Goal: Complete application form: Complete application form

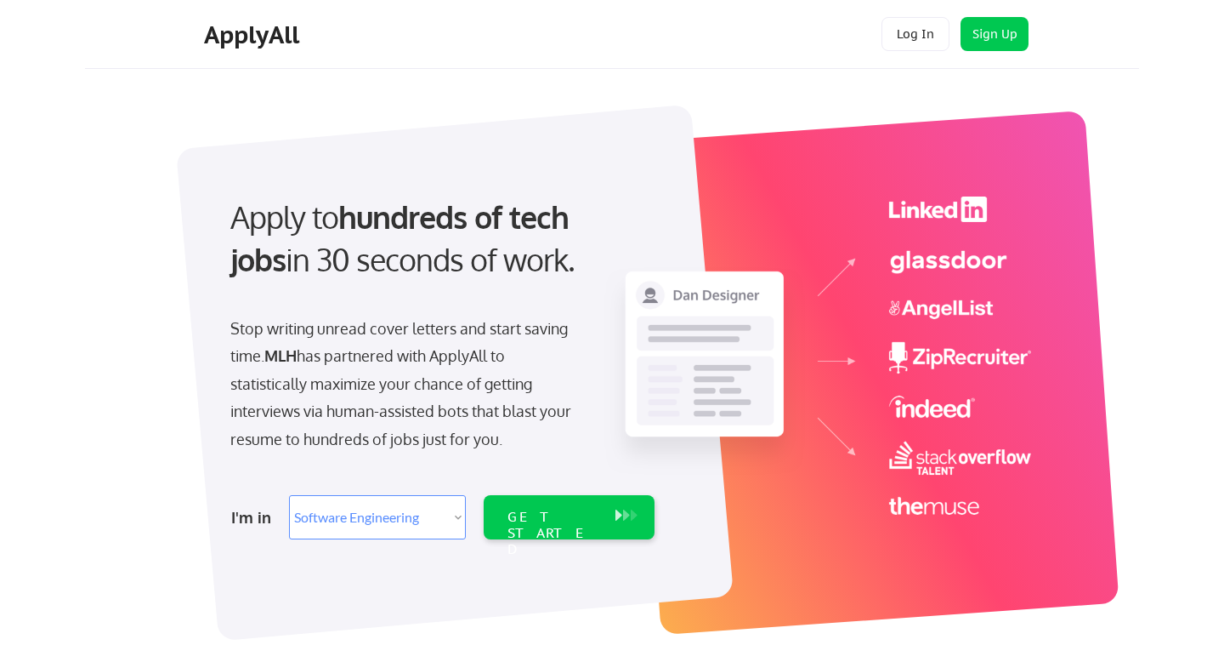
select select ""engineering""
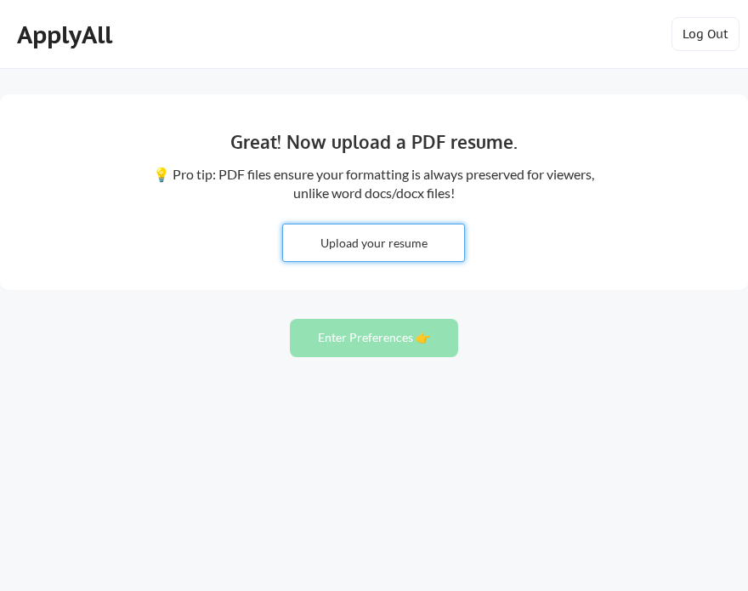
click at [361, 246] on input "file" at bounding box center [373, 242] width 181 height 37
type input "C:\fakepath\[PERSON_NAME]- Resume.pdf"
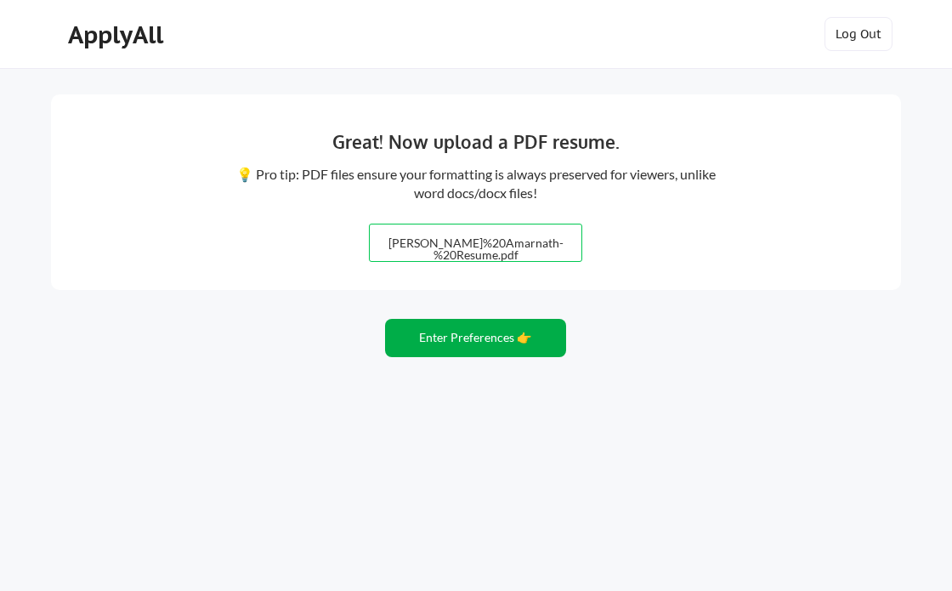
click at [513, 347] on button "Enter Preferences 👉" at bounding box center [475, 338] width 181 height 38
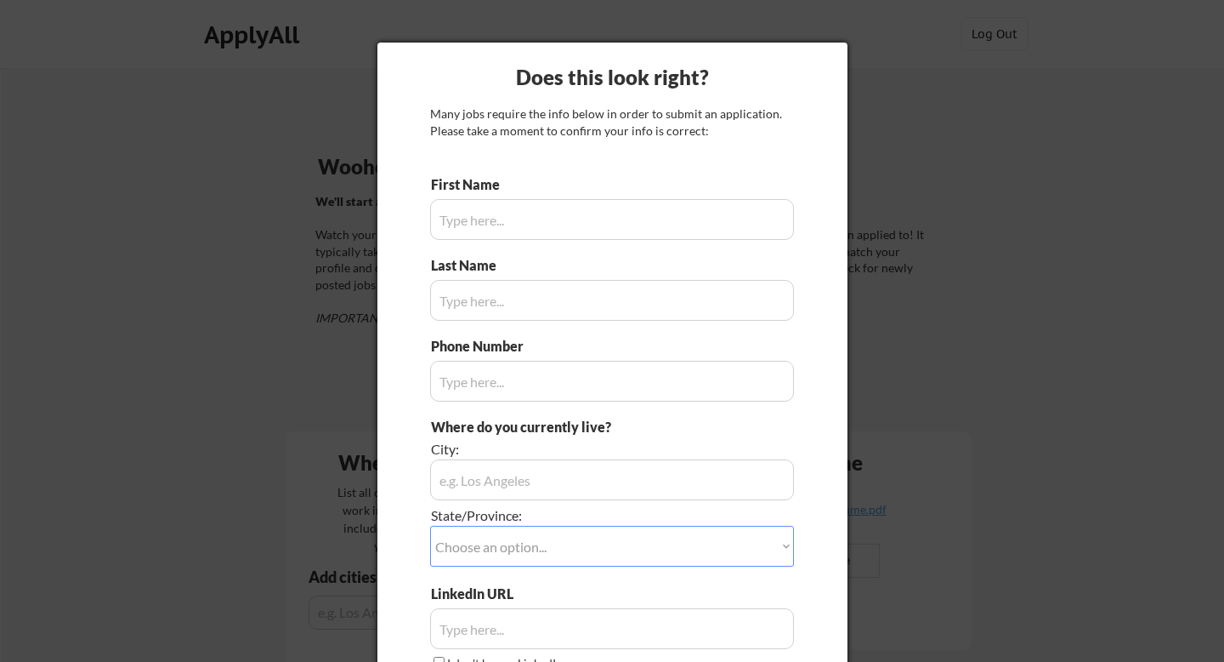
type input "[GEOGRAPHIC_DATA], [GEOGRAPHIC_DATA]"
type input "[PERSON_NAME]"
type input "Amarnath"
type input "[PHONE_NUMBER]"
type input "[GEOGRAPHIC_DATA], [GEOGRAPHIC_DATA], [GEOGRAPHIC_DATA]"
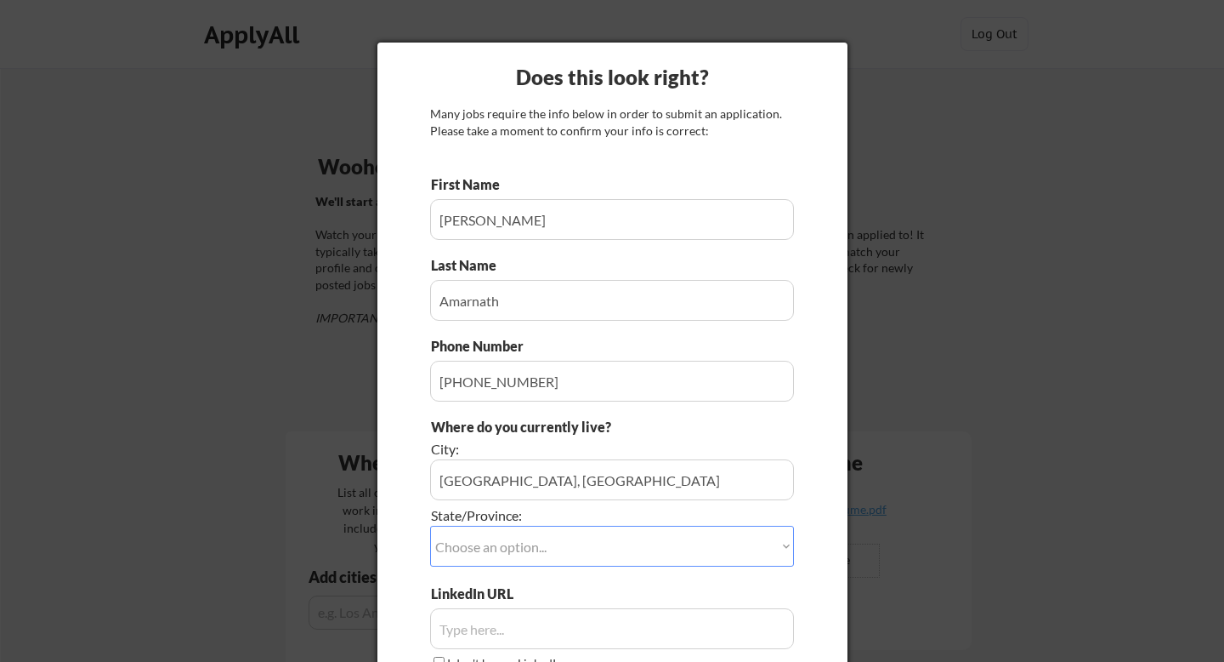
type input "[DOMAIN_NAME][URL][PERSON_NAME]"
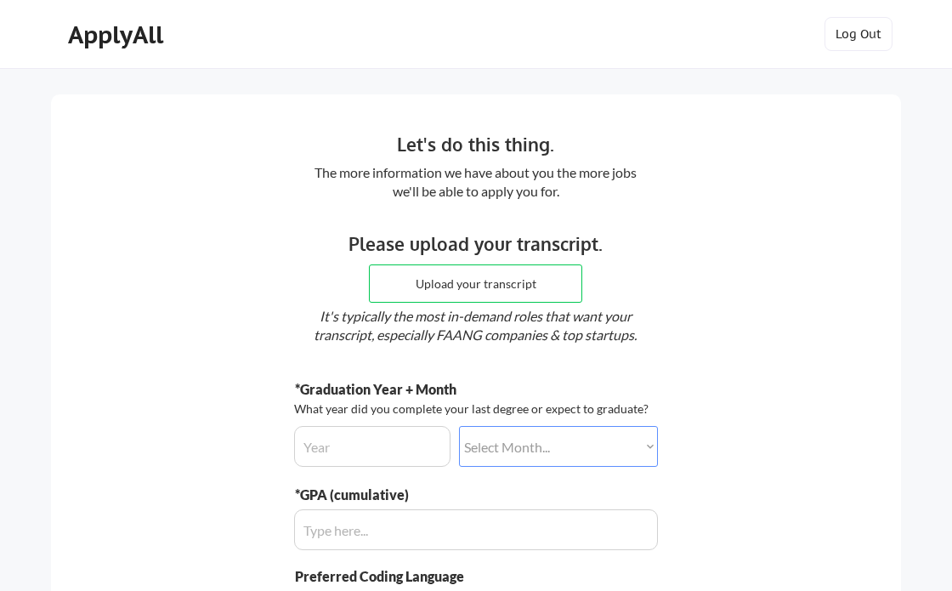
click at [116, 41] on div "ApplyAll" at bounding box center [118, 34] width 100 height 29
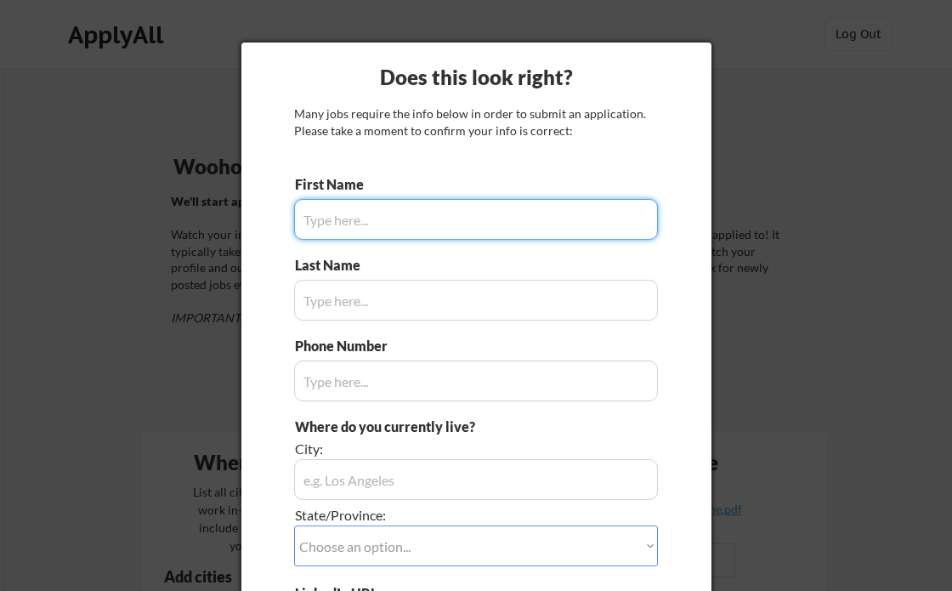
click at [465, 207] on input "input" at bounding box center [476, 219] width 364 height 41
type input "[PERSON_NAME]"
type input "Amarnath"
type input "[PHONE_NUMBER]"
type input "[PERSON_NAME]"
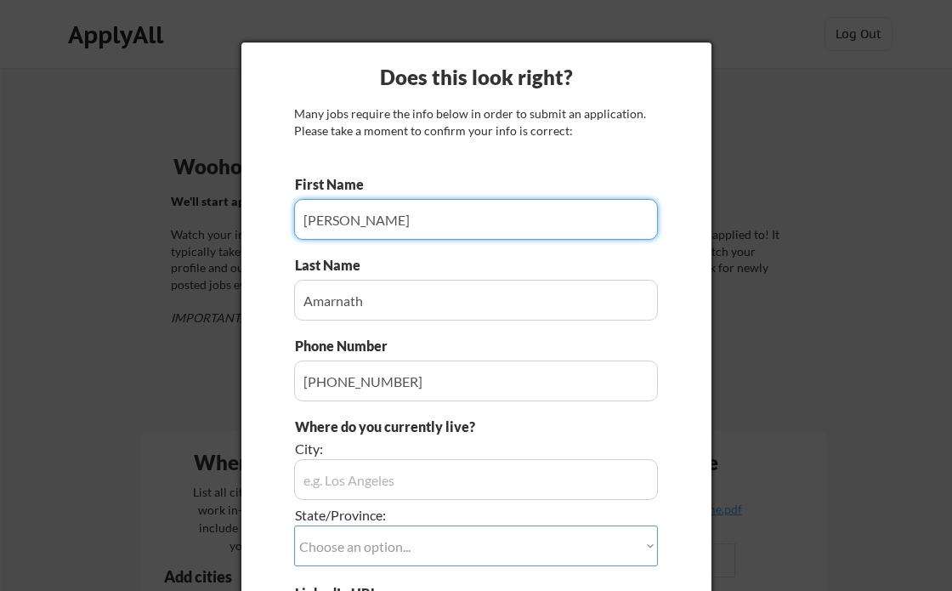
click at [431, 302] on input "input" at bounding box center [476, 300] width 364 height 41
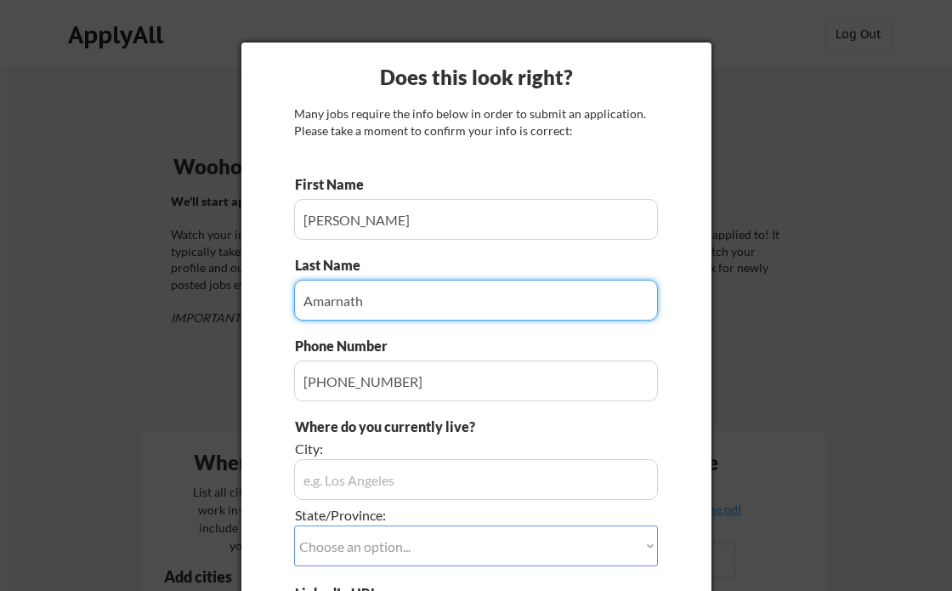
type input "[GEOGRAPHIC_DATA], [GEOGRAPHIC_DATA]"
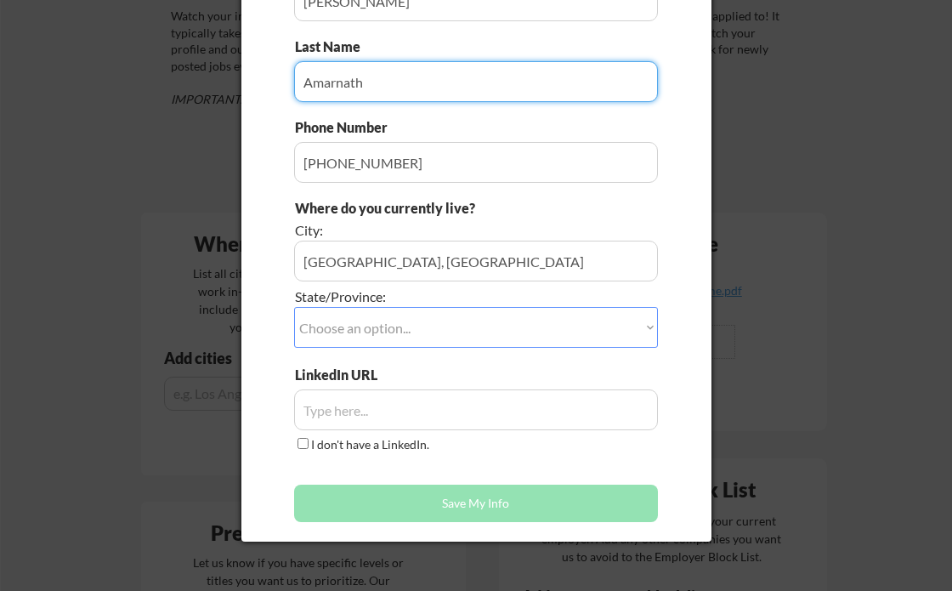
scroll to position [221, 0]
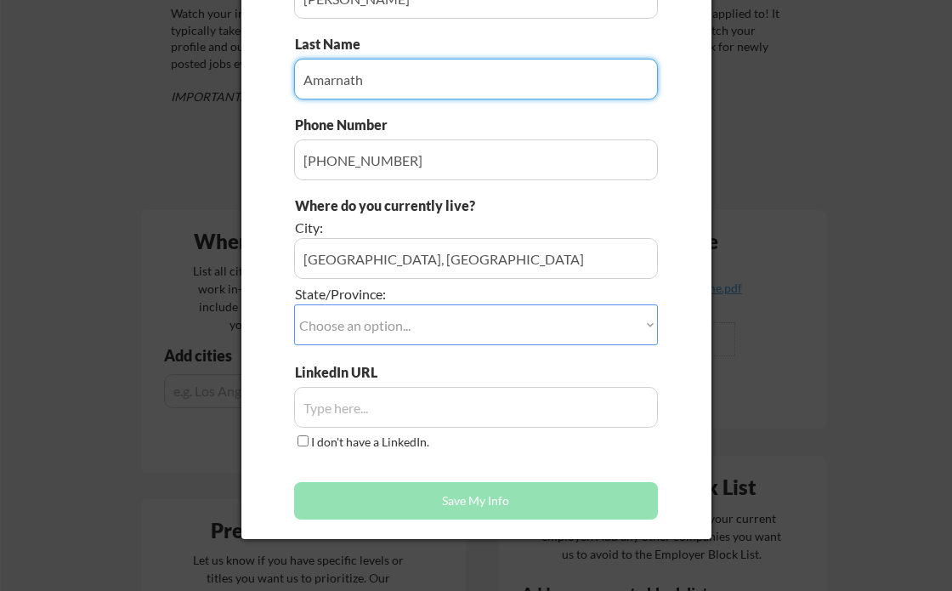
click at [609, 316] on select "Choose an option... Other/Not Applicable [US_STATE] [US_STATE] [GEOGRAPHIC_DATA…" at bounding box center [476, 324] width 364 height 41
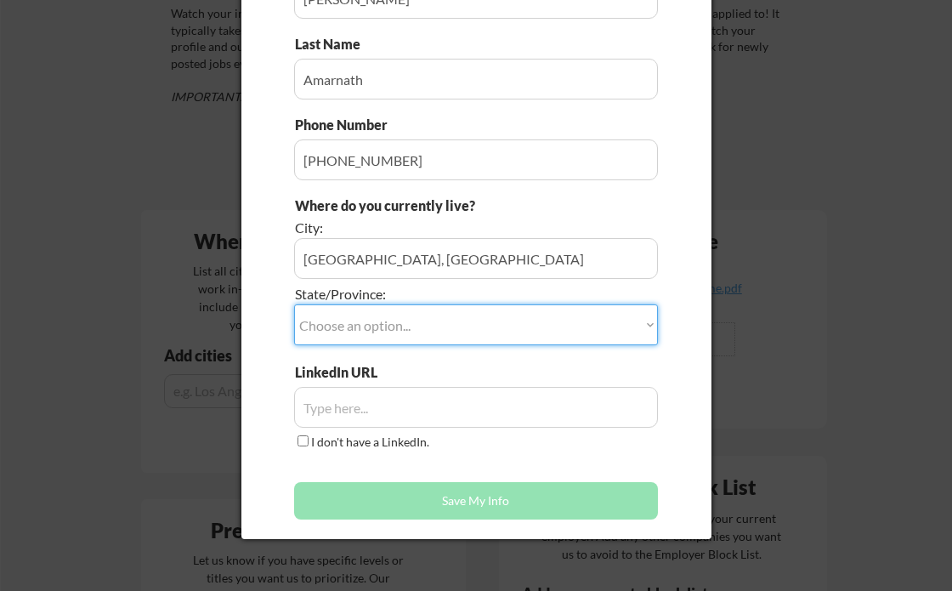
select select ""[GEOGRAPHIC_DATA]""
click at [294, 304] on select "Choose an option... Other/Not Applicable [US_STATE] [US_STATE] [GEOGRAPHIC_DATA…" at bounding box center [476, 324] width 364 height 41
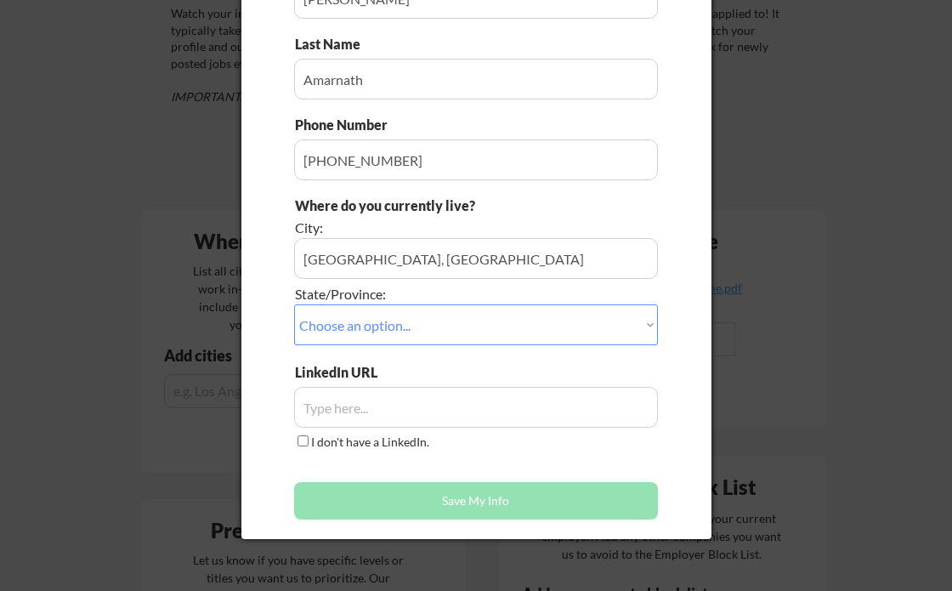
click at [351, 406] on input "input" at bounding box center [476, 407] width 364 height 41
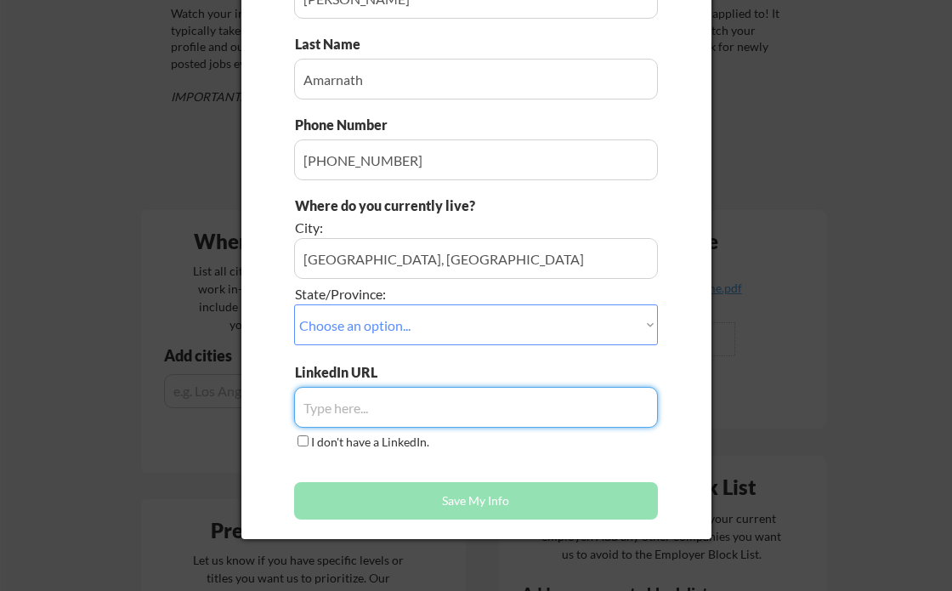
paste input "[DOMAIN_NAME][URL][PERSON_NAME]"
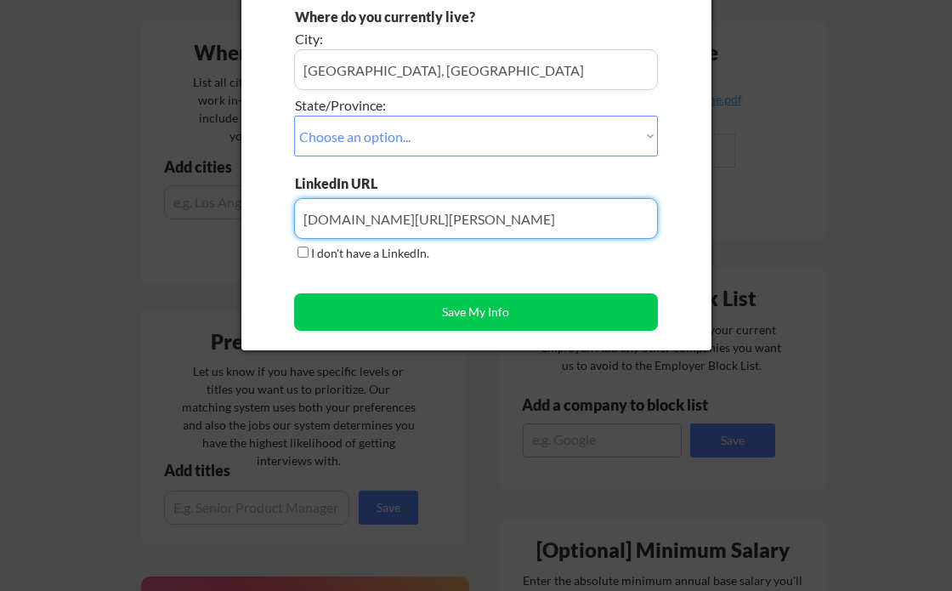
scroll to position [412, 0]
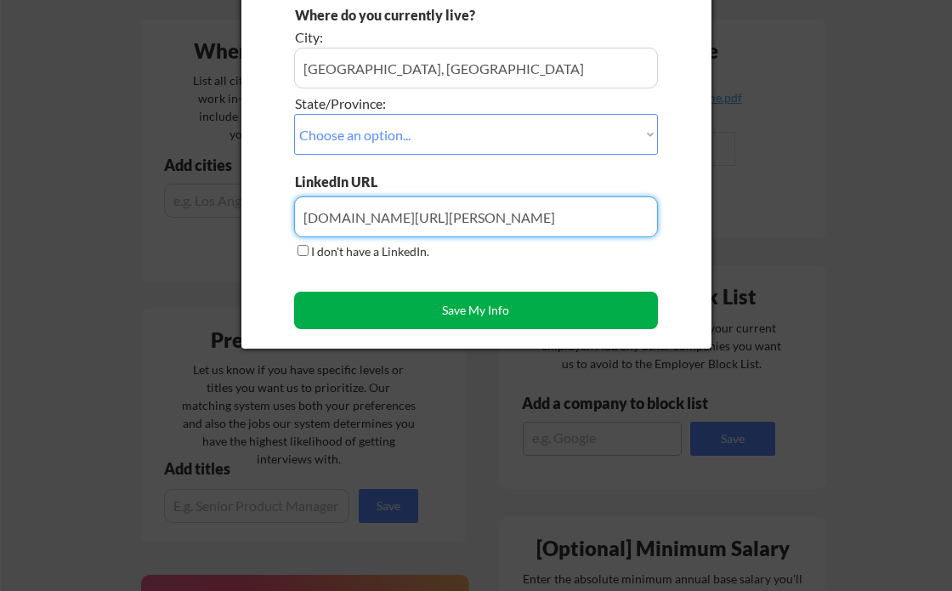
type input "[DOMAIN_NAME][URL][PERSON_NAME]"
click at [500, 310] on button "Save My Info" at bounding box center [476, 310] width 364 height 37
type input "[GEOGRAPHIC_DATA], [GEOGRAPHIC_DATA], [GEOGRAPHIC_DATA]"
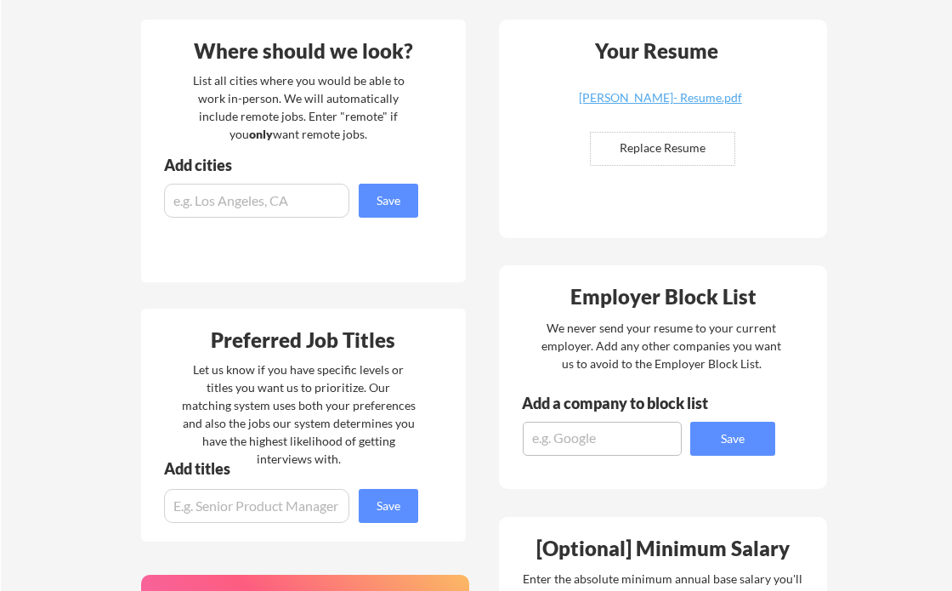
scroll to position [194, 0]
